Goal: Information Seeking & Learning: Learn about a topic

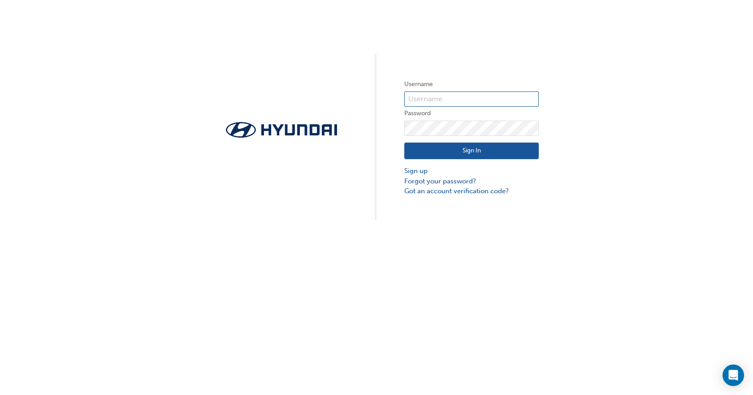
type input "36922"
click at [508, 153] on button "Sign In" at bounding box center [471, 150] width 134 height 17
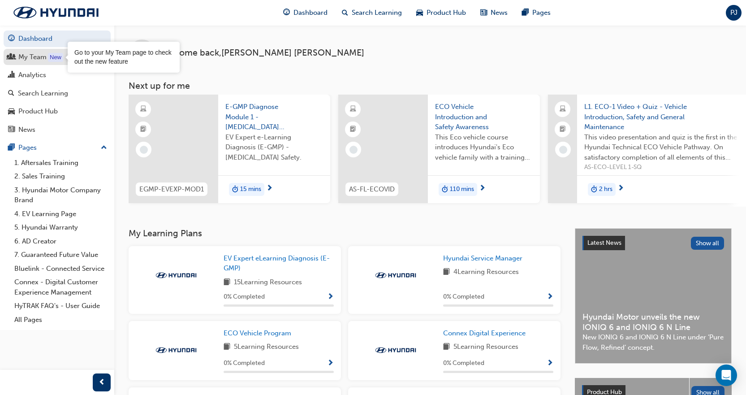
click at [55, 60] on div "New" at bounding box center [55, 57] width 15 height 9
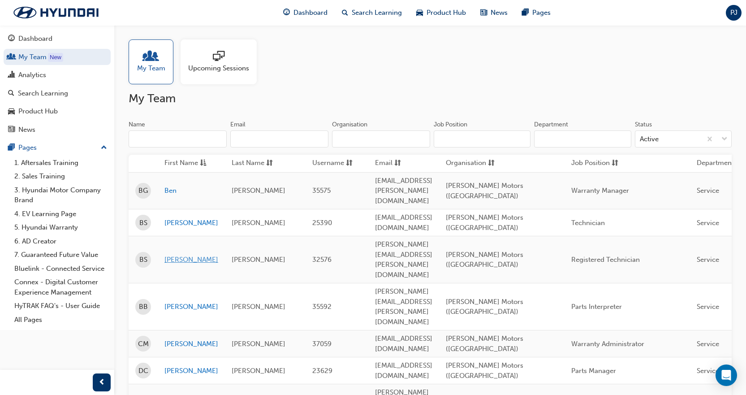
click at [184, 254] on link "[PERSON_NAME]" at bounding box center [191, 259] width 54 height 10
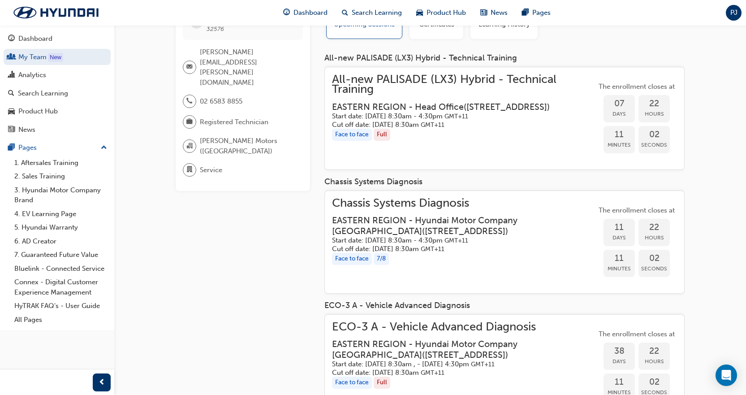
scroll to position [90, 0]
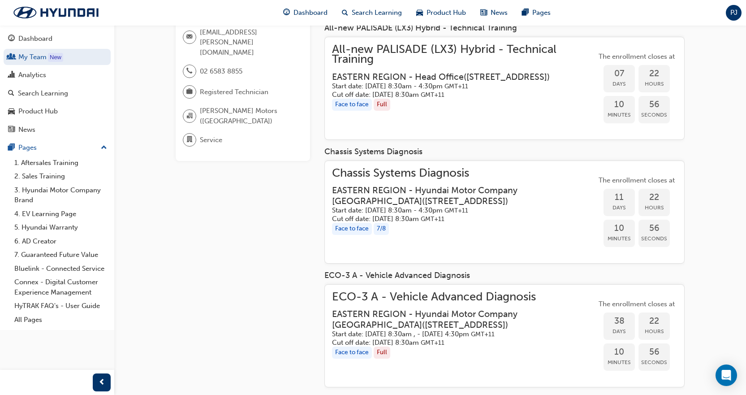
click at [484, 175] on span "Chassis Systems Diagnosis" at bounding box center [464, 173] width 264 height 10
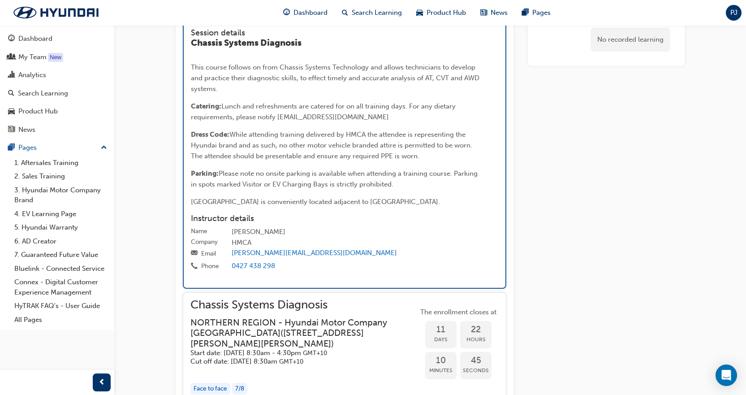
scroll to position [1053, 0]
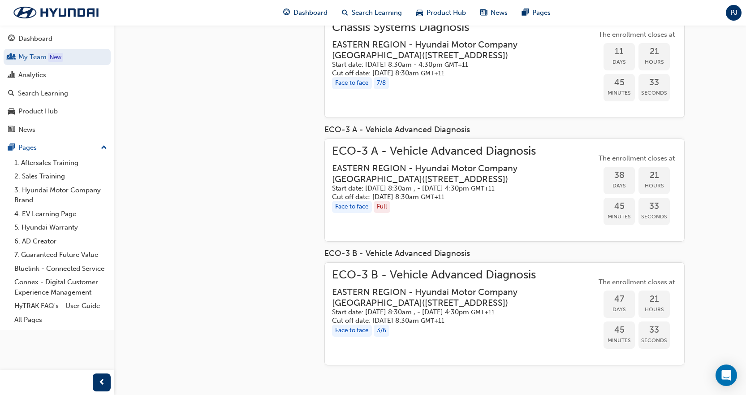
scroll to position [90, 0]
